Goal: Transaction & Acquisition: Purchase product/service

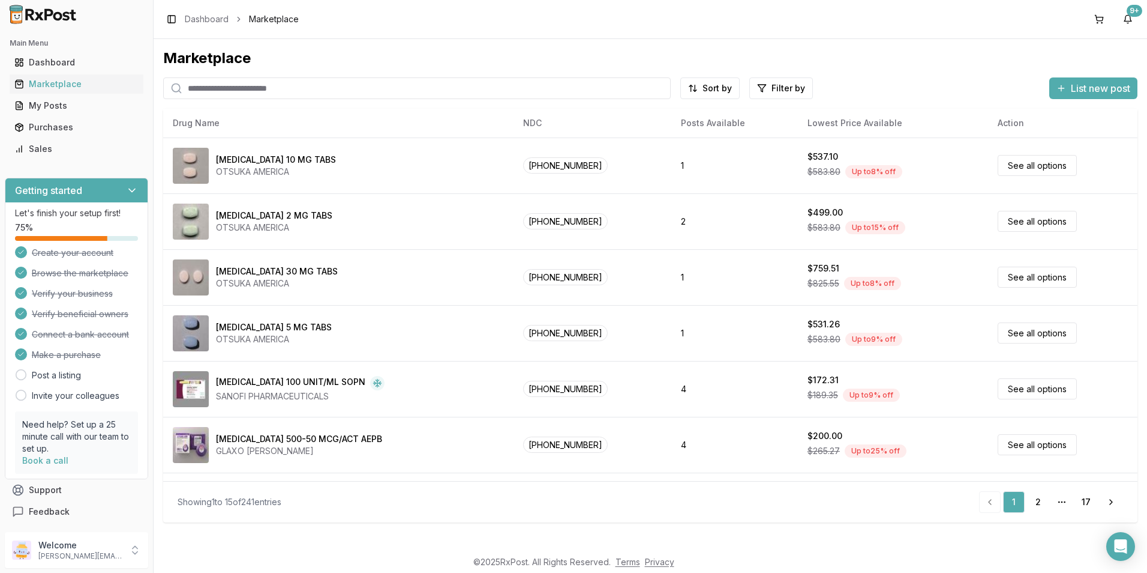
scroll to position [494, 0]
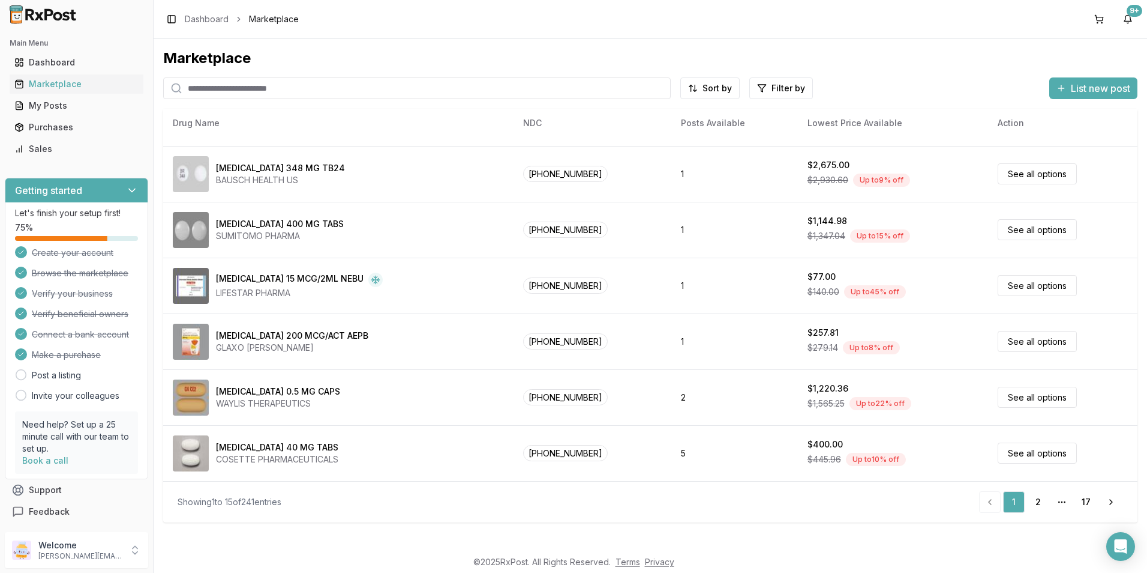
click at [259, 90] on input "search" at bounding box center [417, 88] width 508 height 22
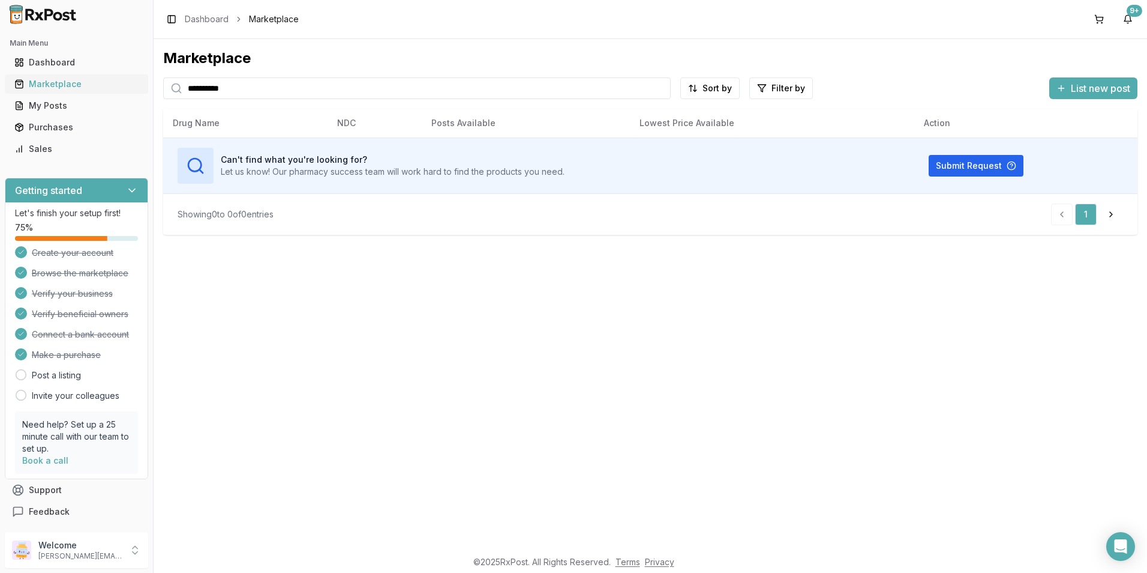
drag, startPoint x: 245, startPoint y: 89, endPoint x: 144, endPoint y: 88, distance: 100.8
click at [144, 88] on div "**********" at bounding box center [573, 286] width 1147 height 573
drag, startPoint x: 592, startPoint y: 93, endPoint x: 145, endPoint y: 92, distance: 447.1
click at [145, 92] on div "Main Menu Dashboard Marketplace My Posts Purchases Sales Getting started Let's …" at bounding box center [573, 286] width 1147 height 573
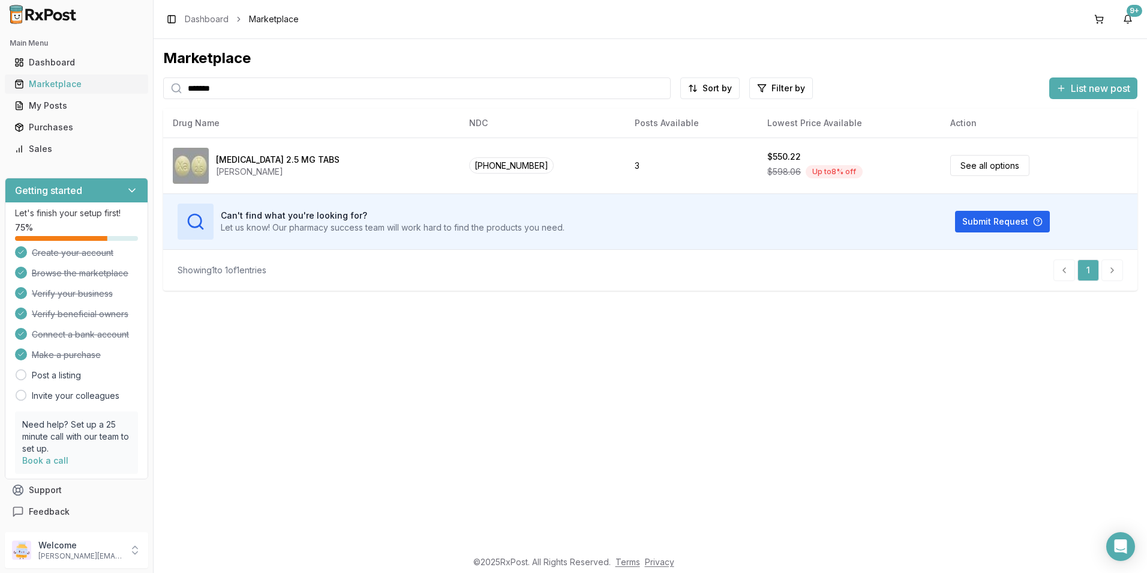
drag, startPoint x: 241, startPoint y: 96, endPoint x: 115, endPoint y: 86, distance: 125.8
click at [115, 86] on div "Main Menu Dashboard Marketplace My Posts Purchases Sales Getting started Let's …" at bounding box center [573, 286] width 1147 height 573
click at [70, 80] on div "Marketplace" at bounding box center [76, 84] width 124 height 12
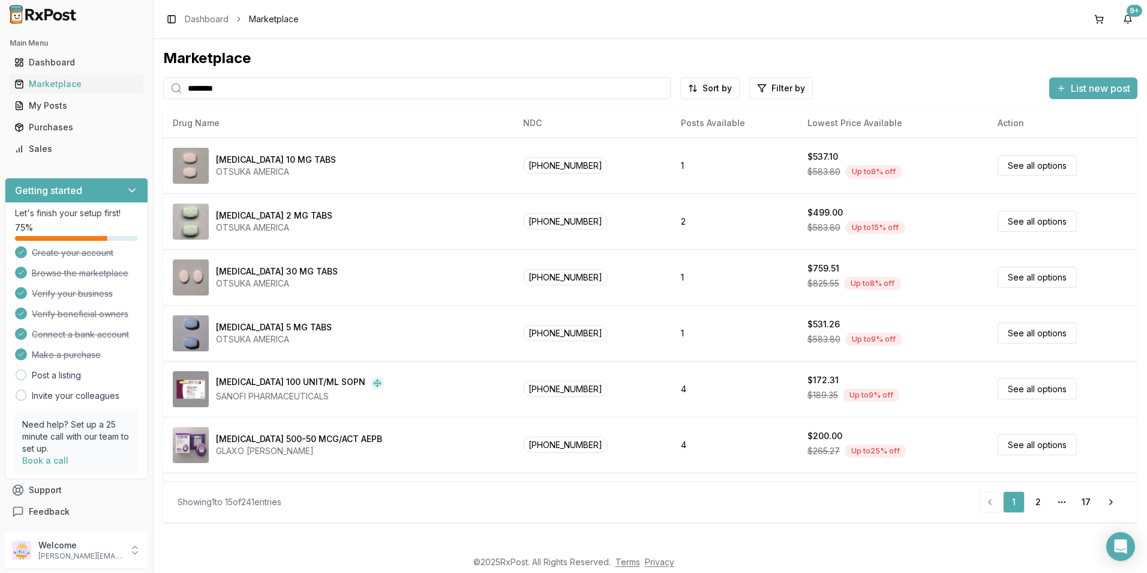
drag, startPoint x: 235, startPoint y: 95, endPoint x: 158, endPoint y: 95, distance: 76.2
click at [158, 95] on div "Marketplace ******** Sort by Filter by List new post Drug Name NDC Posts Availa…" at bounding box center [651, 294] width 994 height 510
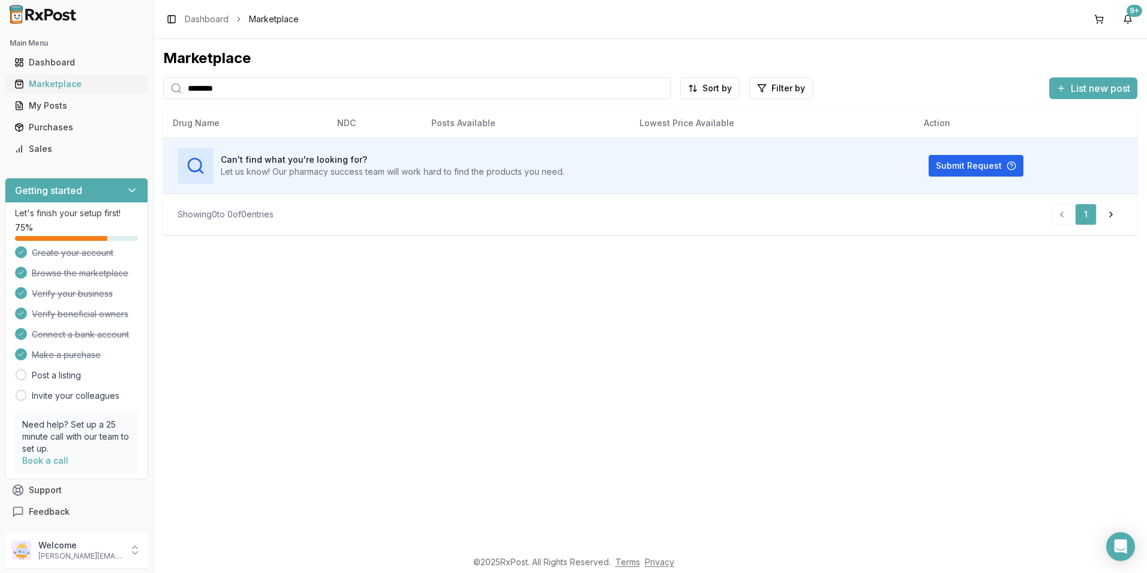
drag, startPoint x: 251, startPoint y: 88, endPoint x: 133, endPoint y: 88, distance: 118.2
click at [133, 88] on div "Main Menu Dashboard Marketplace My Posts Purchases Sales Getting started Let's …" at bounding box center [573, 286] width 1147 height 573
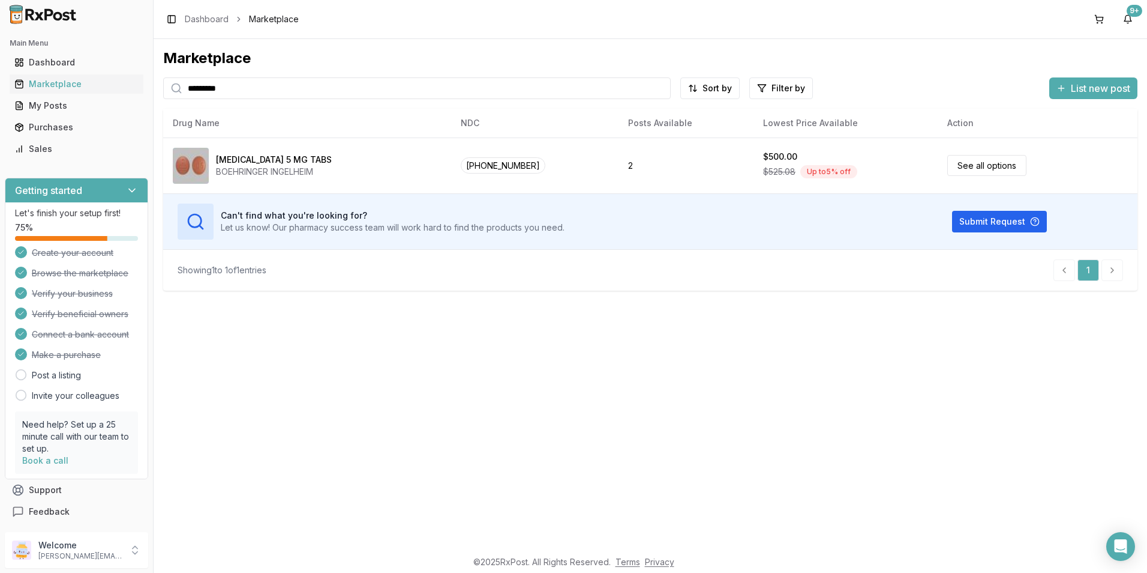
type input "*********"
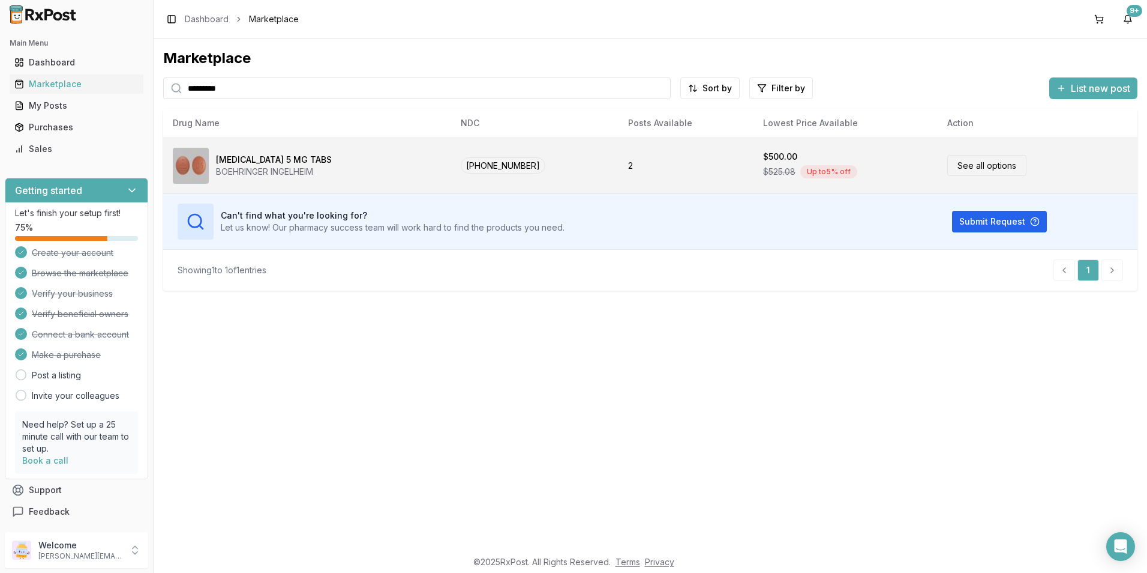
click at [754, 167] on td "$500.00 $525.08 Up to 5 % off" at bounding box center [846, 165] width 184 height 56
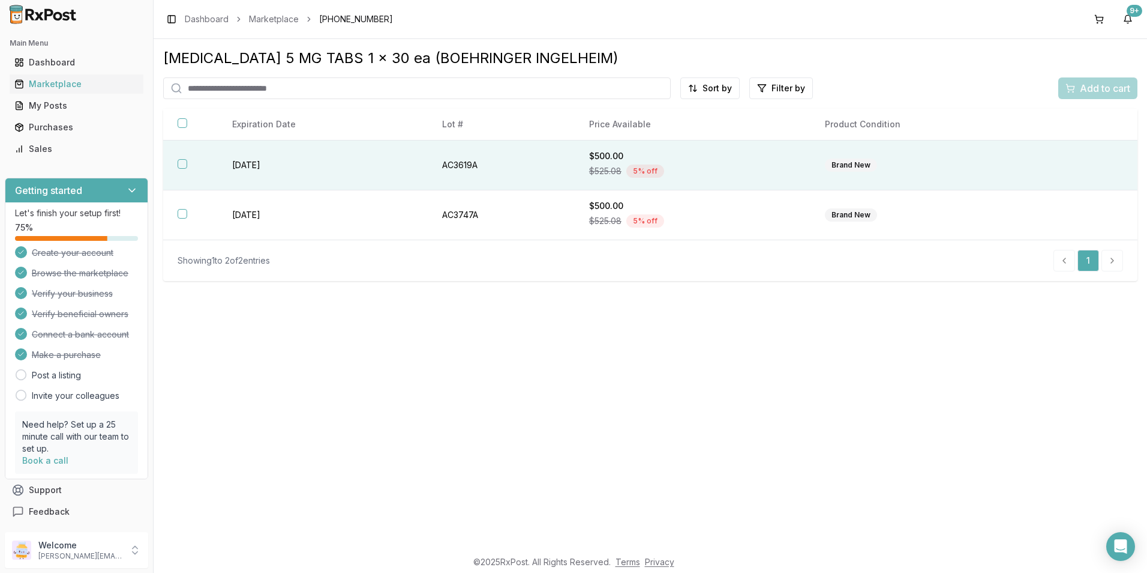
click at [176, 167] on th at bounding box center [190, 165] width 55 height 50
click at [1089, 85] on span "Add to cart" at bounding box center [1105, 88] width 50 height 14
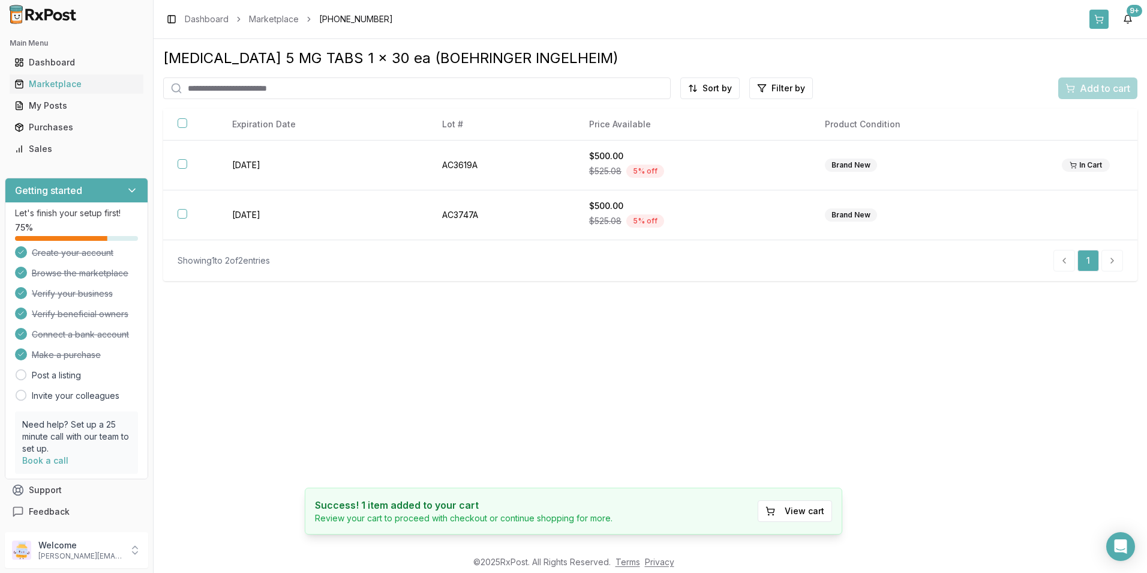
click at [1098, 20] on button at bounding box center [1099, 19] width 19 height 19
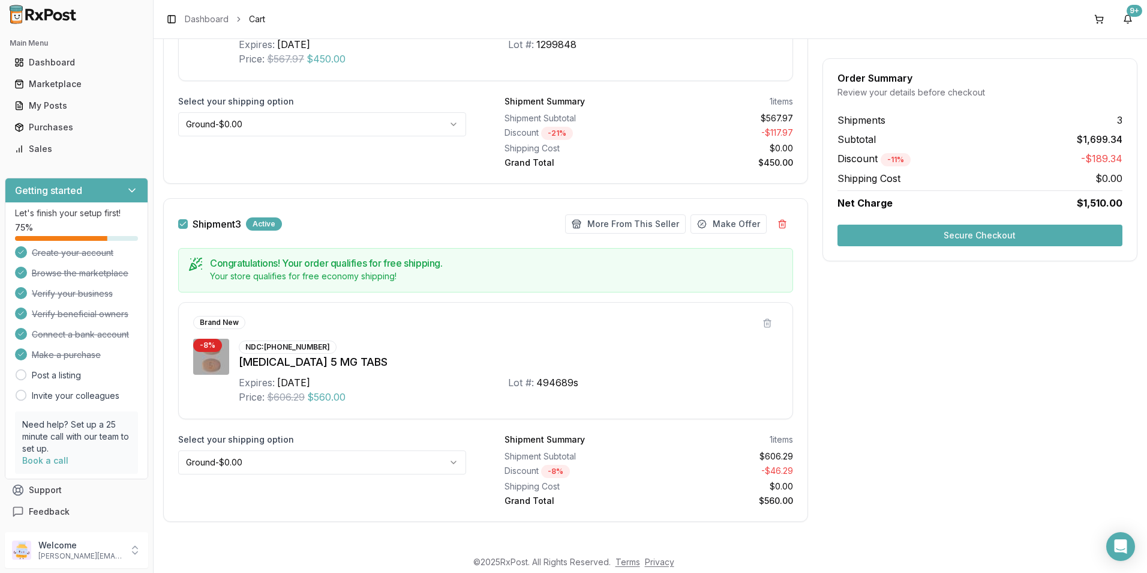
scroll to position [699, 0]
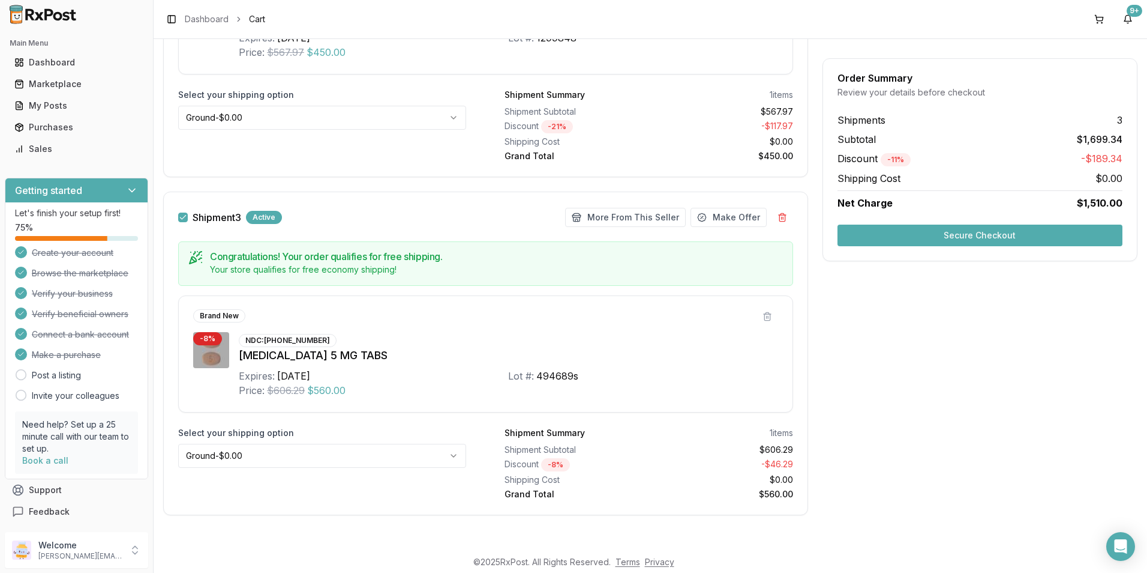
click at [813, 428] on div "Shipment 1 Active More From This Seller Make Offer Congratulations! Your order …" at bounding box center [650, 23] width 975 height 1014
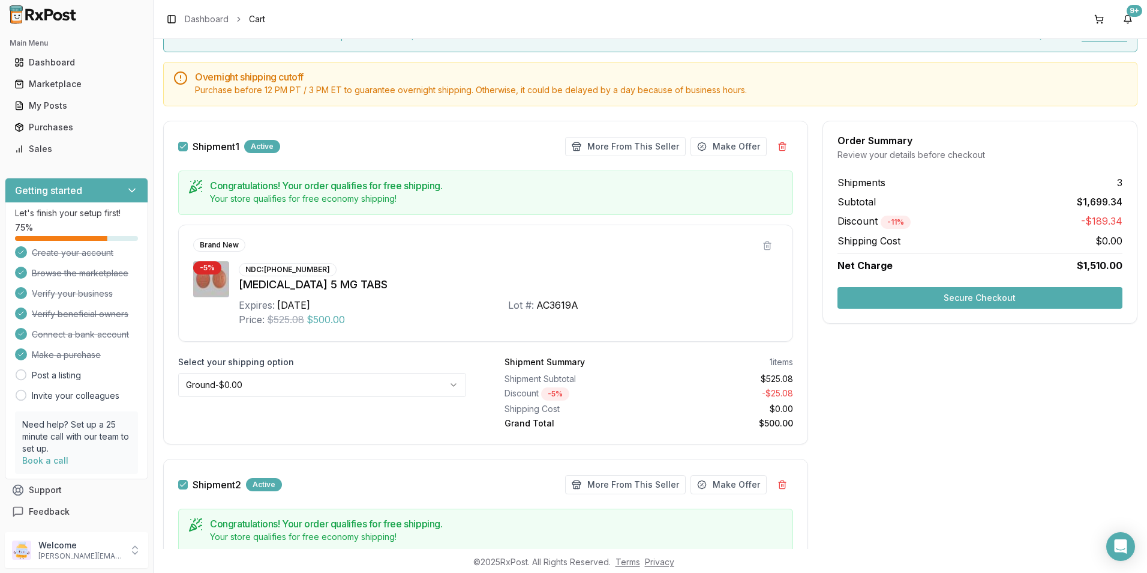
scroll to position [0, 0]
